Goal: Task Accomplishment & Management: Manage account settings

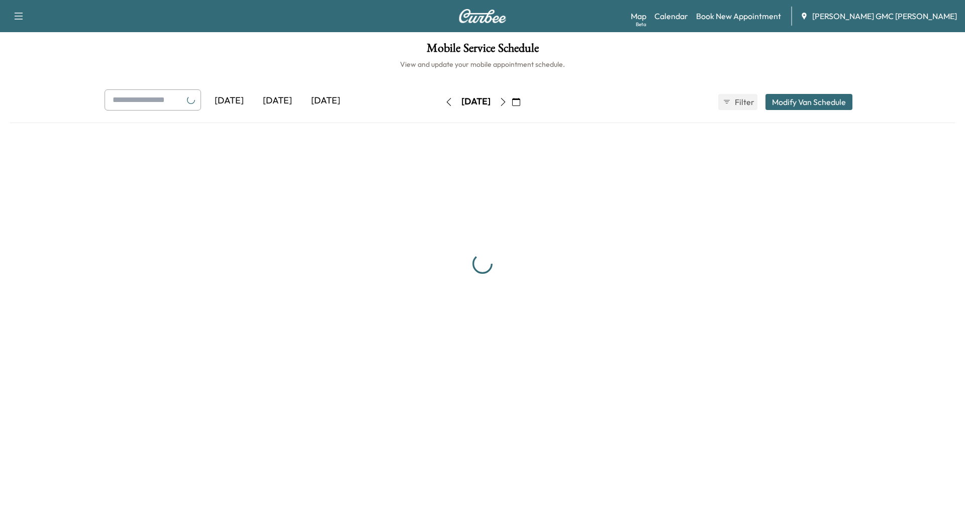
click at [278, 99] on div "[DATE]" at bounding box center [277, 100] width 48 height 23
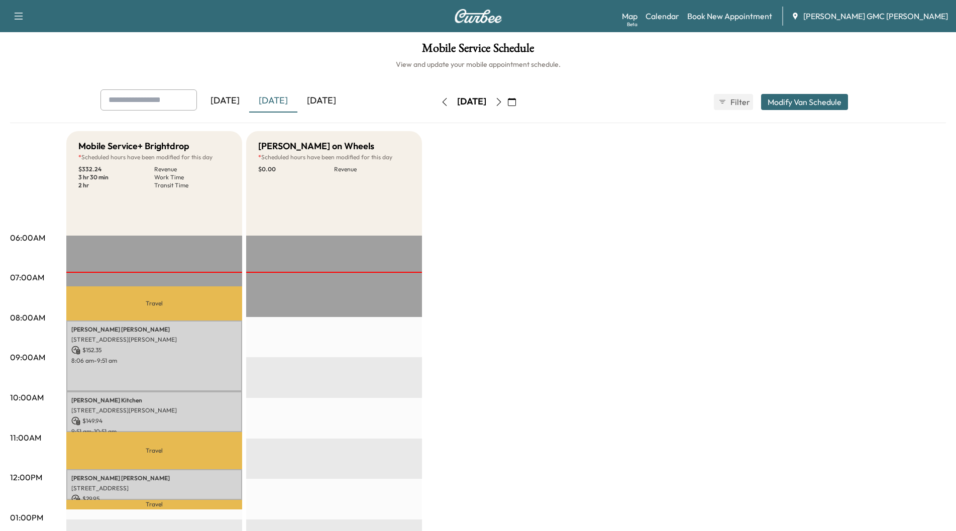
click at [503, 104] on icon "button" at bounding box center [499, 102] width 8 height 8
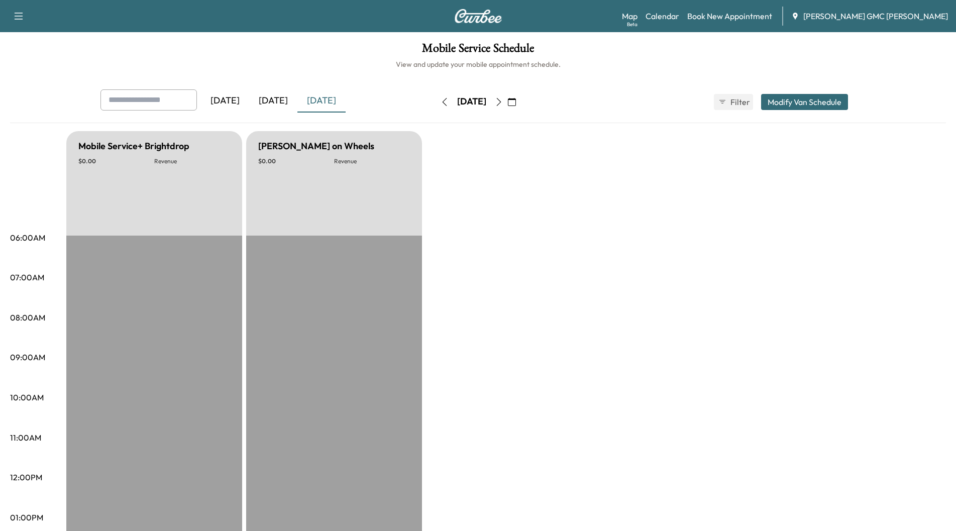
click at [508, 104] on button "button" at bounding box center [498, 102] width 17 height 16
click at [503, 104] on icon "button" at bounding box center [499, 102] width 8 height 8
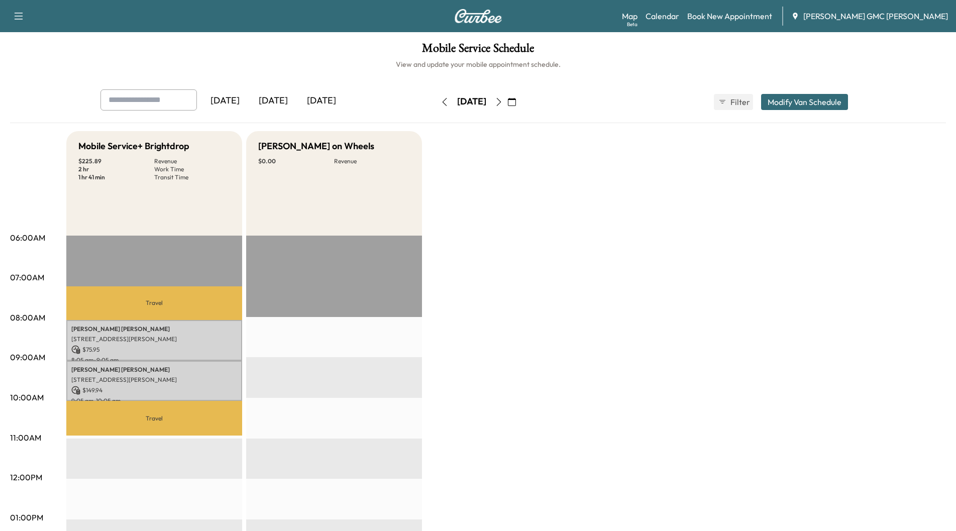
click at [503, 100] on icon "button" at bounding box center [499, 102] width 8 height 8
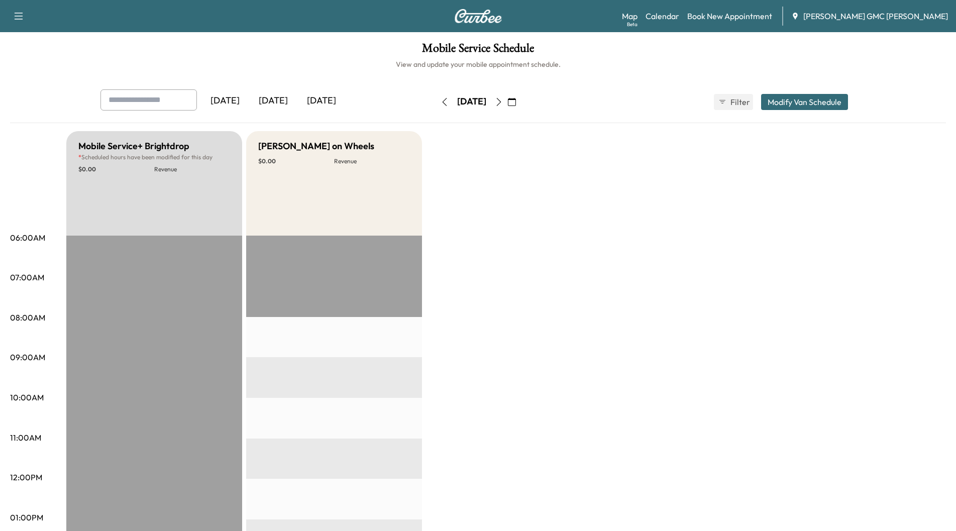
click at [503, 105] on icon "button" at bounding box center [499, 102] width 8 height 8
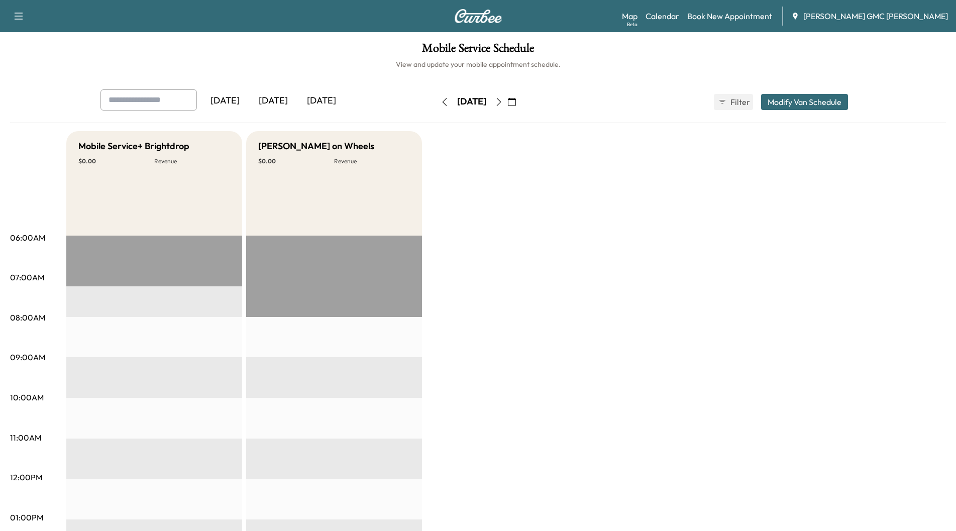
click at [508, 105] on button "button" at bounding box center [498, 102] width 17 height 16
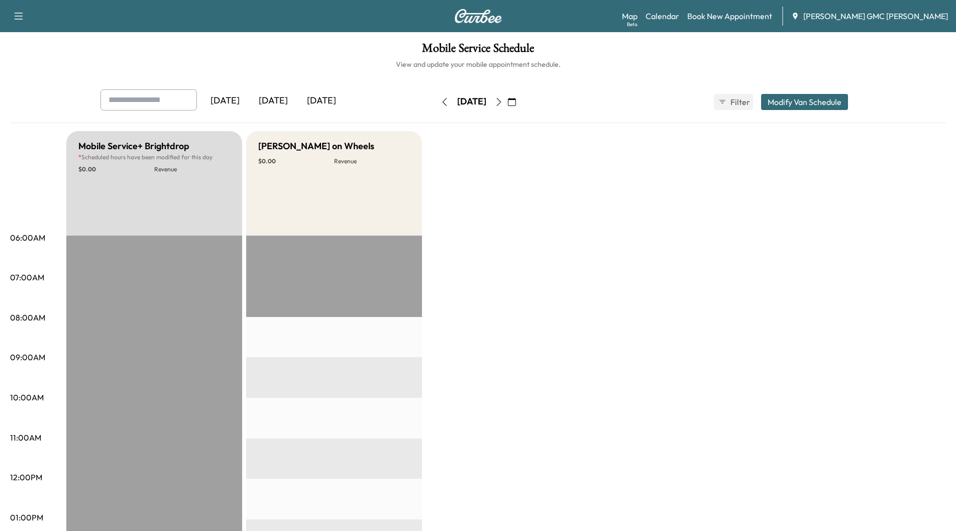
click at [503, 105] on icon "button" at bounding box center [499, 102] width 8 height 8
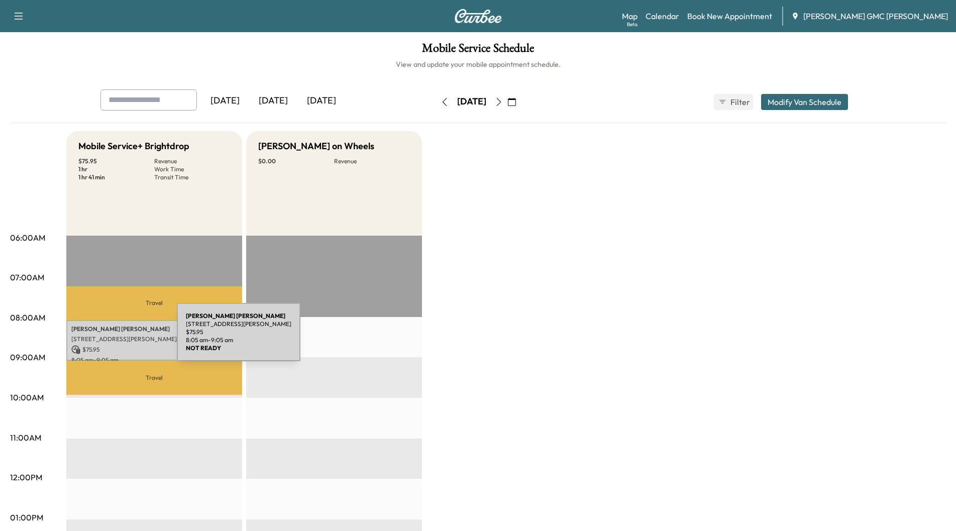
click at [102, 338] on p "[STREET_ADDRESS][PERSON_NAME]" at bounding box center [154, 339] width 166 height 8
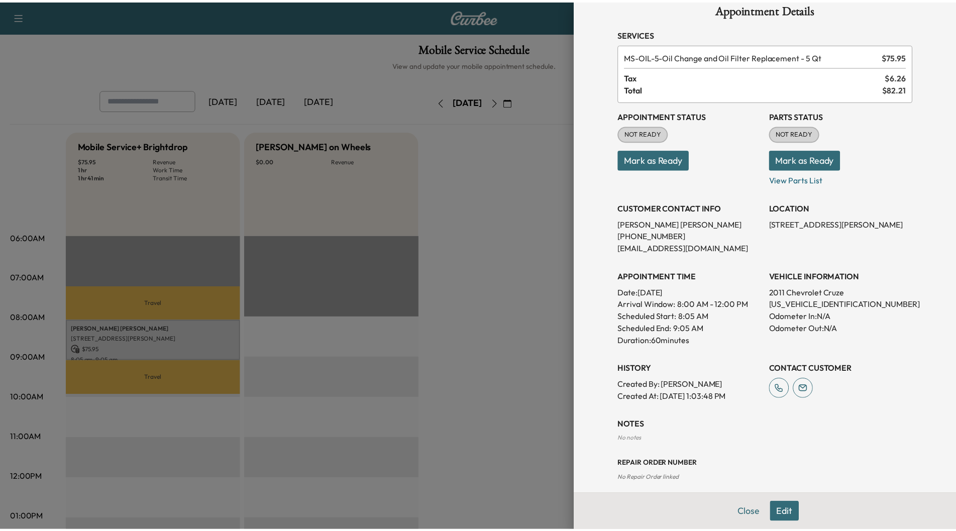
scroll to position [26, 0]
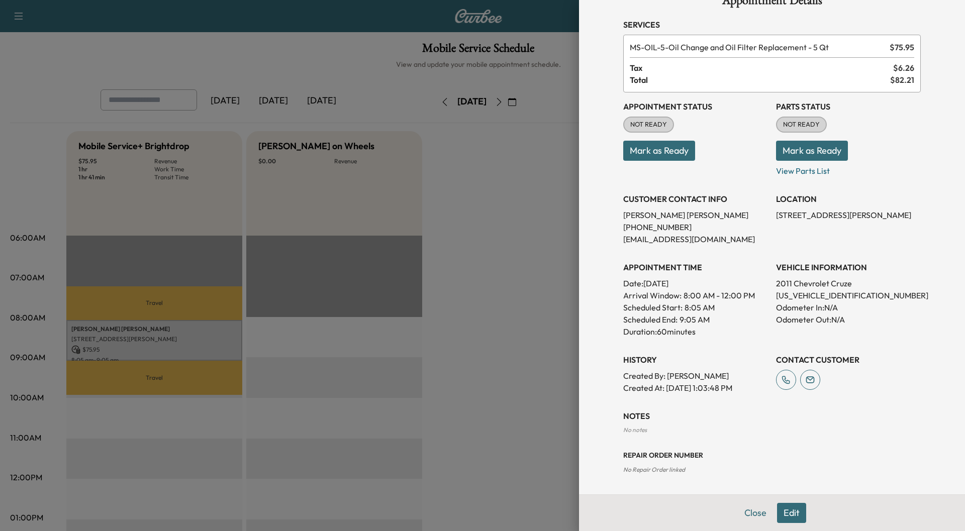
click at [330, 98] on div at bounding box center [482, 265] width 965 height 531
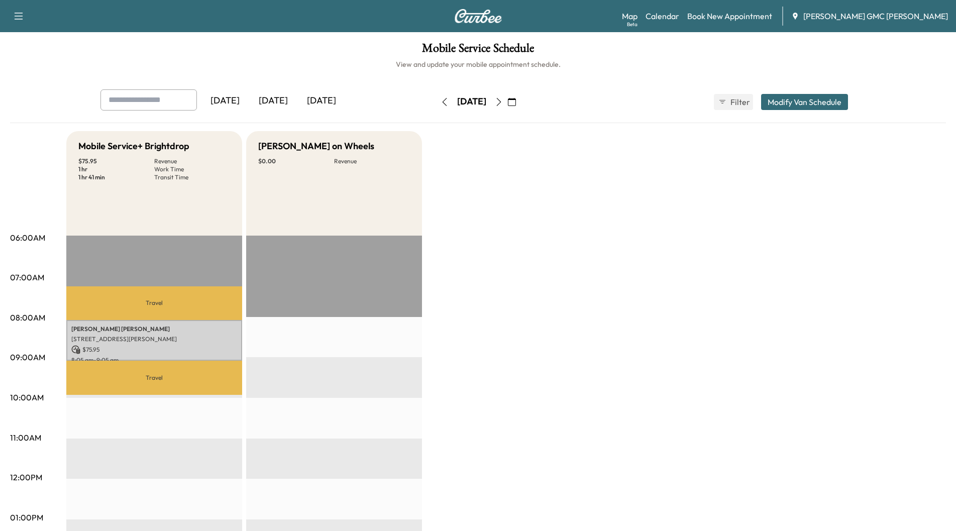
click at [289, 100] on div "[DATE]" at bounding box center [273, 100] width 48 height 23
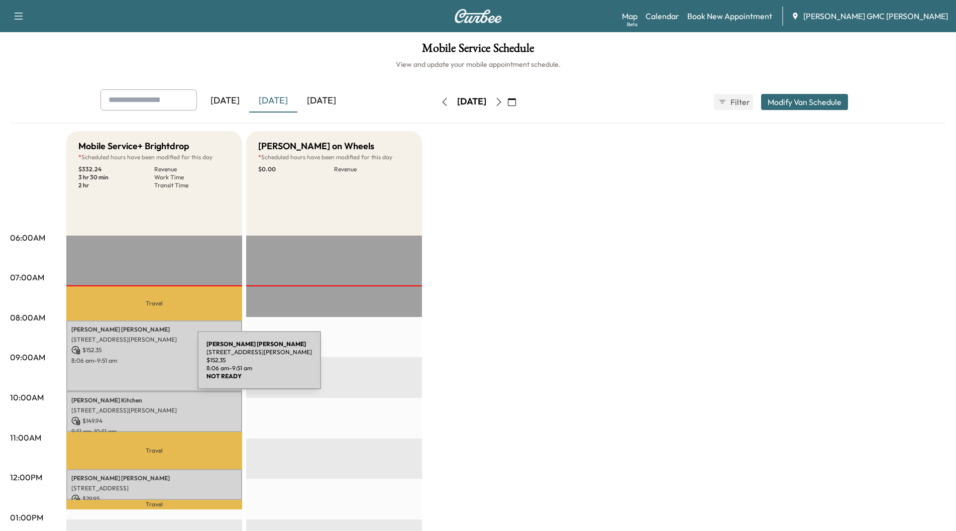
click at [122, 366] on div "[PERSON_NAME] [STREET_ADDRESS][PERSON_NAME] $ 152.35 8:06 am - 9:51 am" at bounding box center [154, 356] width 176 height 71
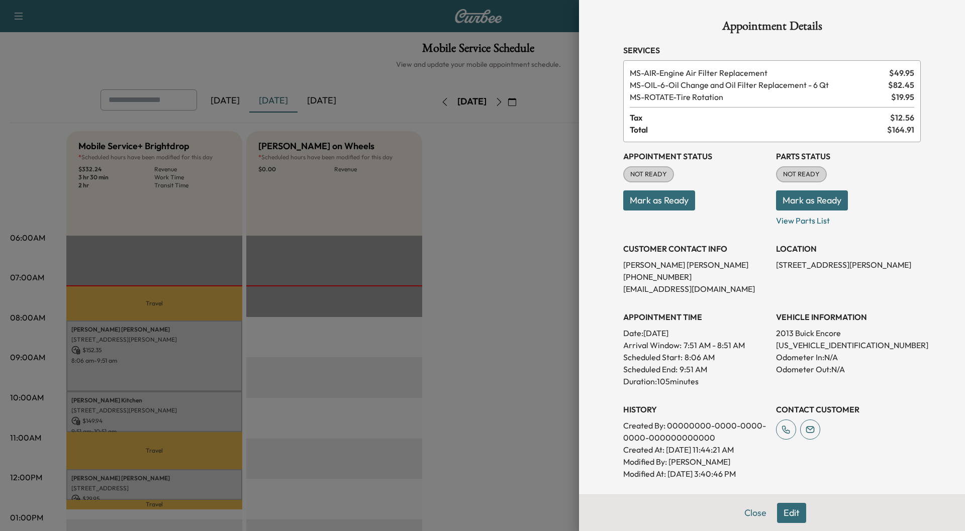
click at [799, 197] on button "Mark as Ready" at bounding box center [812, 200] width 72 height 20
drag, startPoint x: 799, startPoint y: 197, endPoint x: 533, endPoint y: 273, distance: 276.5
click at [533, 273] on div at bounding box center [482, 265] width 965 height 531
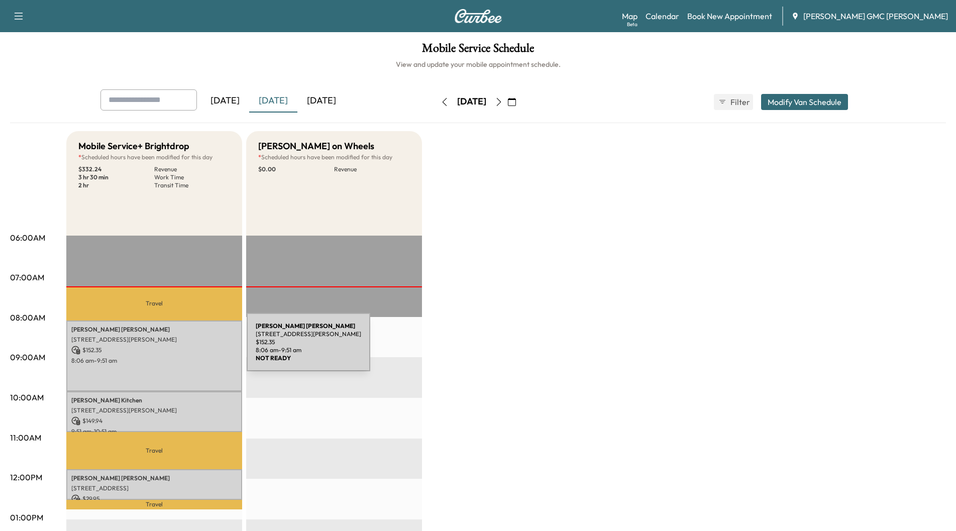
click at [171, 348] on p "$ 152.35" at bounding box center [154, 350] width 166 height 9
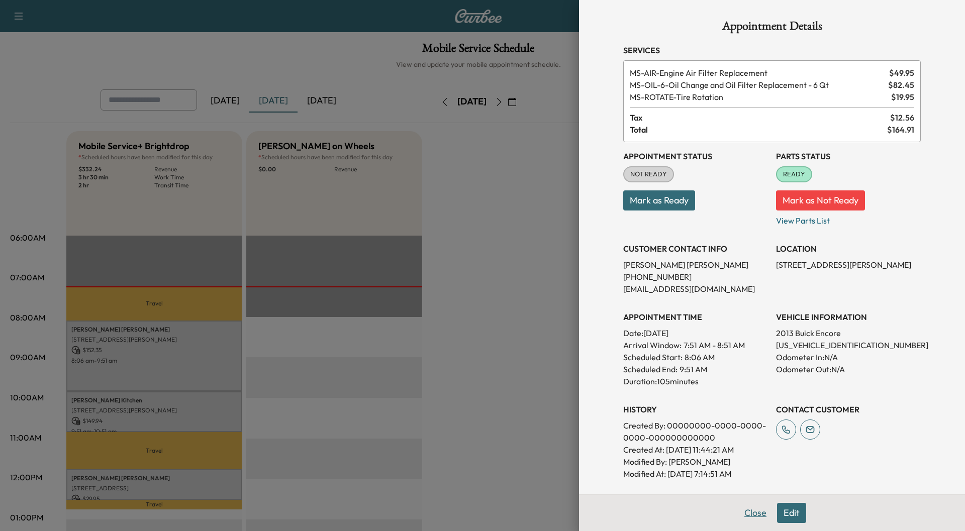
click at [738, 513] on button "Close" at bounding box center [755, 513] width 35 height 20
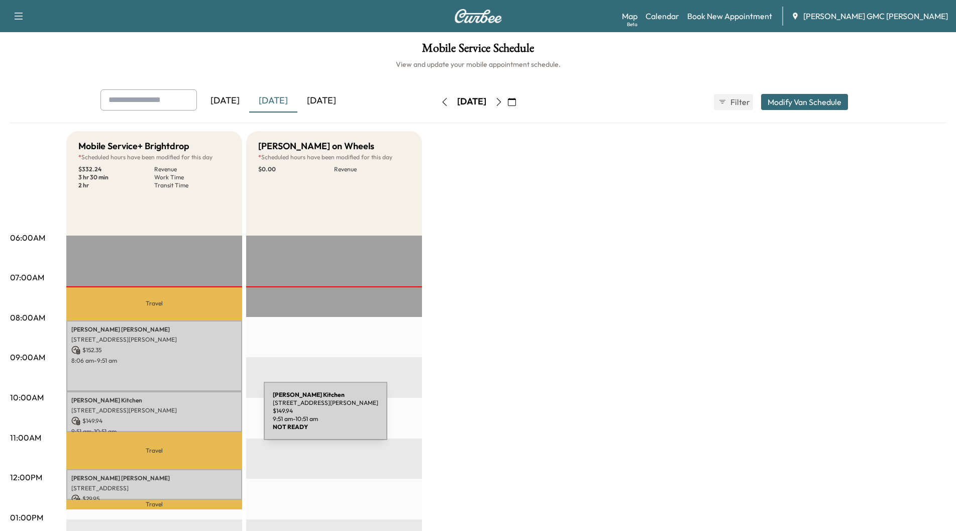
click at [188, 417] on p "$ 149.94" at bounding box center [154, 421] width 166 height 9
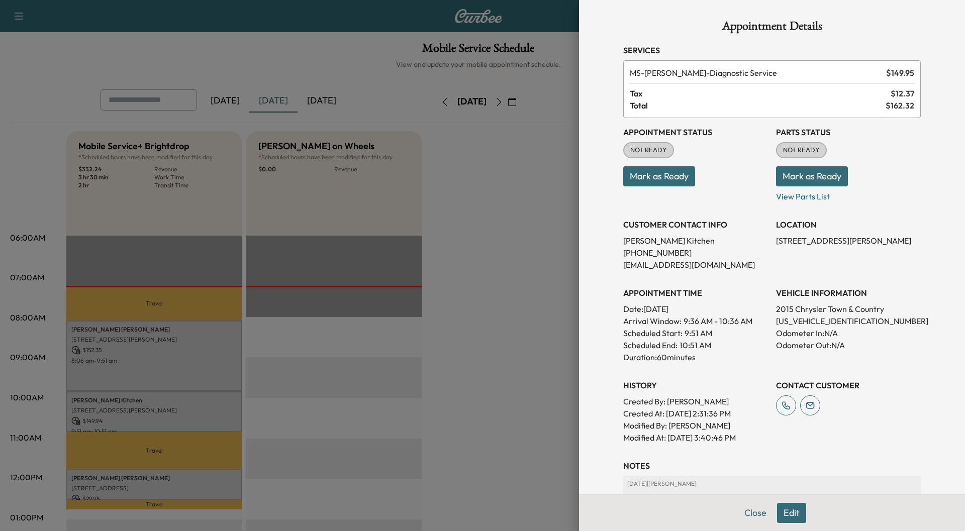
click at [814, 176] on button "Mark as Ready" at bounding box center [812, 176] width 72 height 20
click at [742, 515] on button "Close" at bounding box center [755, 513] width 35 height 20
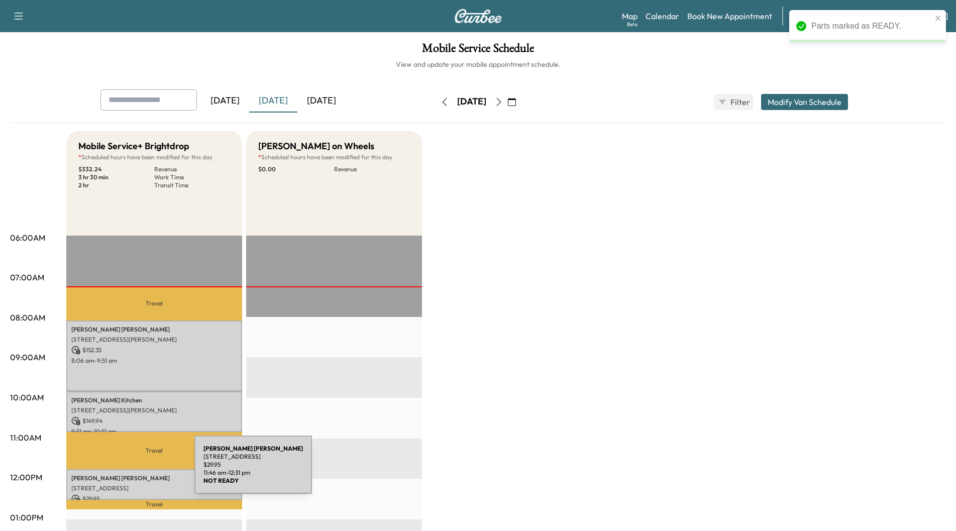
click at [119, 471] on div "[PERSON_NAME] [STREET_ADDRESS][PERSON_NAME] $ 29.95 11:46 am - 12:31 pm" at bounding box center [154, 484] width 176 height 31
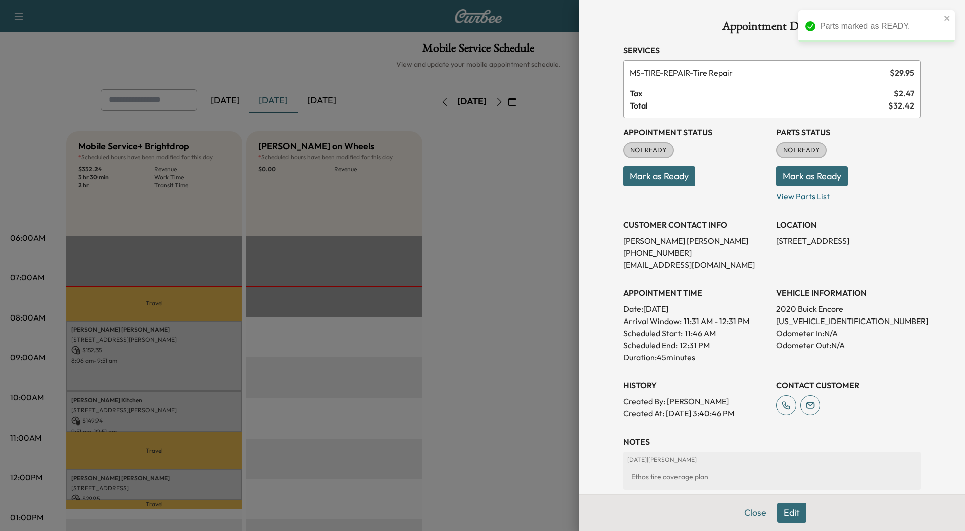
click at [810, 171] on button "Mark as Ready" at bounding box center [812, 176] width 72 height 20
click at [746, 514] on button "Close" at bounding box center [755, 513] width 35 height 20
